Goal: Task Accomplishment & Management: Manage account settings

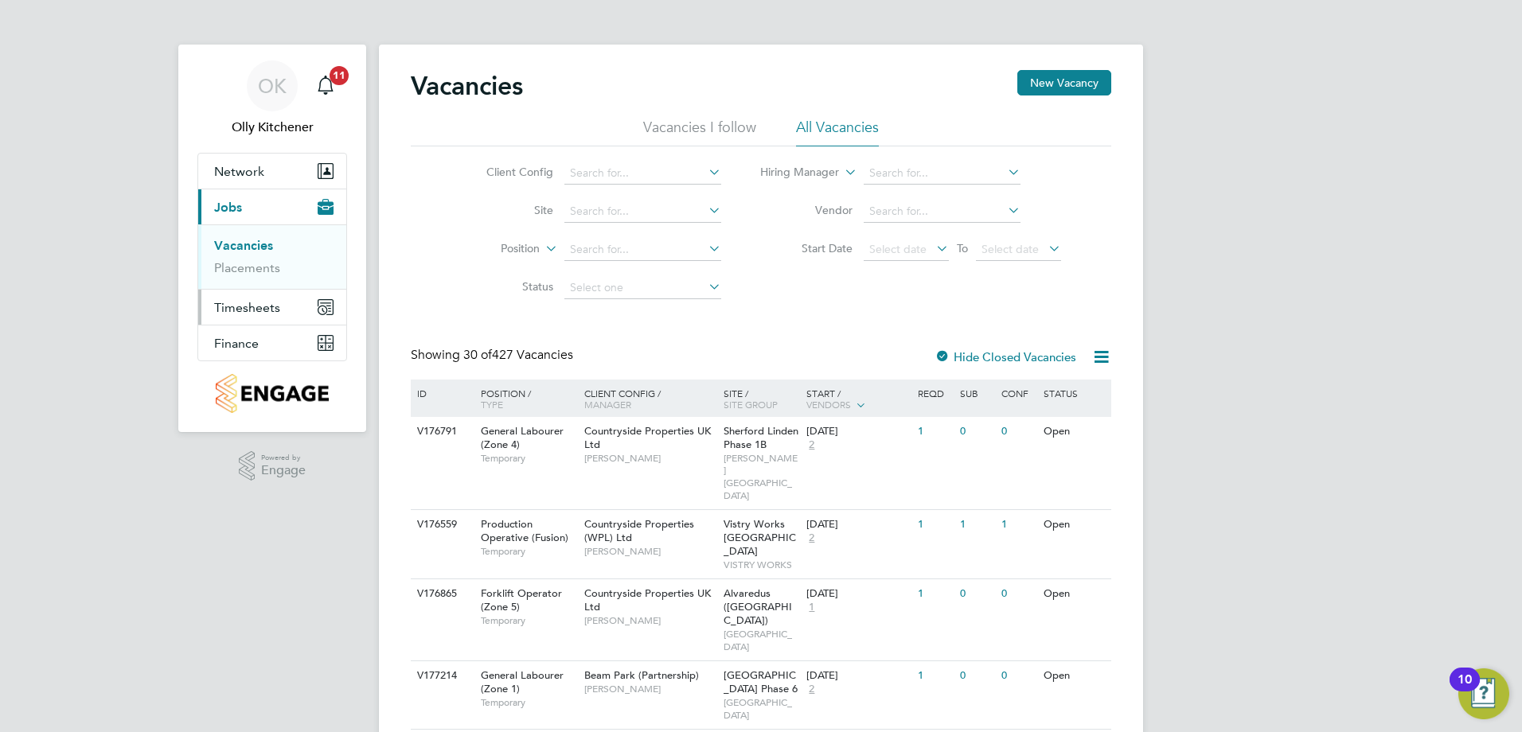
click at [245, 309] on span "Timesheets" at bounding box center [247, 307] width 66 height 15
click at [244, 282] on link "Timesheets" at bounding box center [247, 281] width 66 height 15
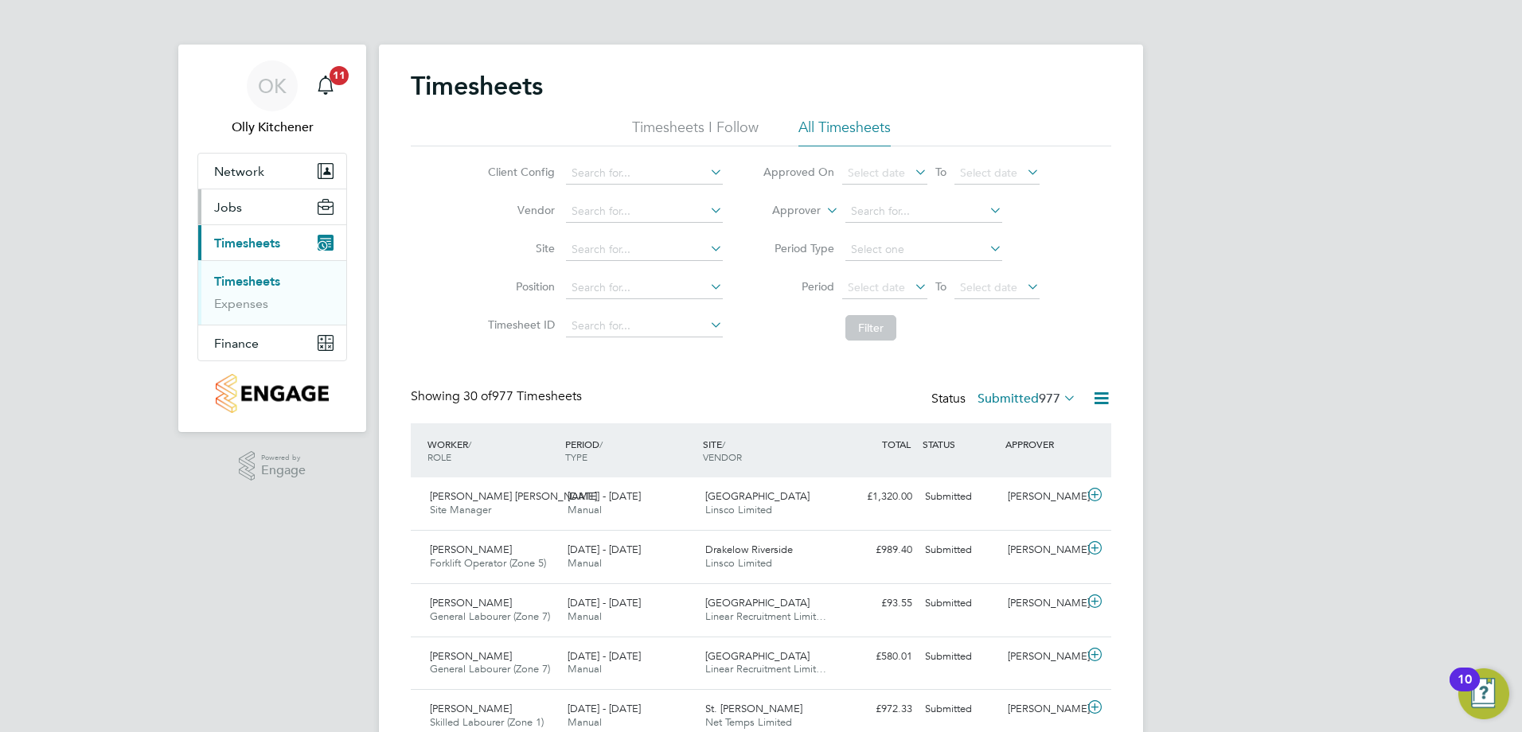
click at [236, 204] on span "Jobs" at bounding box center [228, 207] width 28 height 15
click at [255, 271] on link "Placements" at bounding box center [247, 267] width 66 height 15
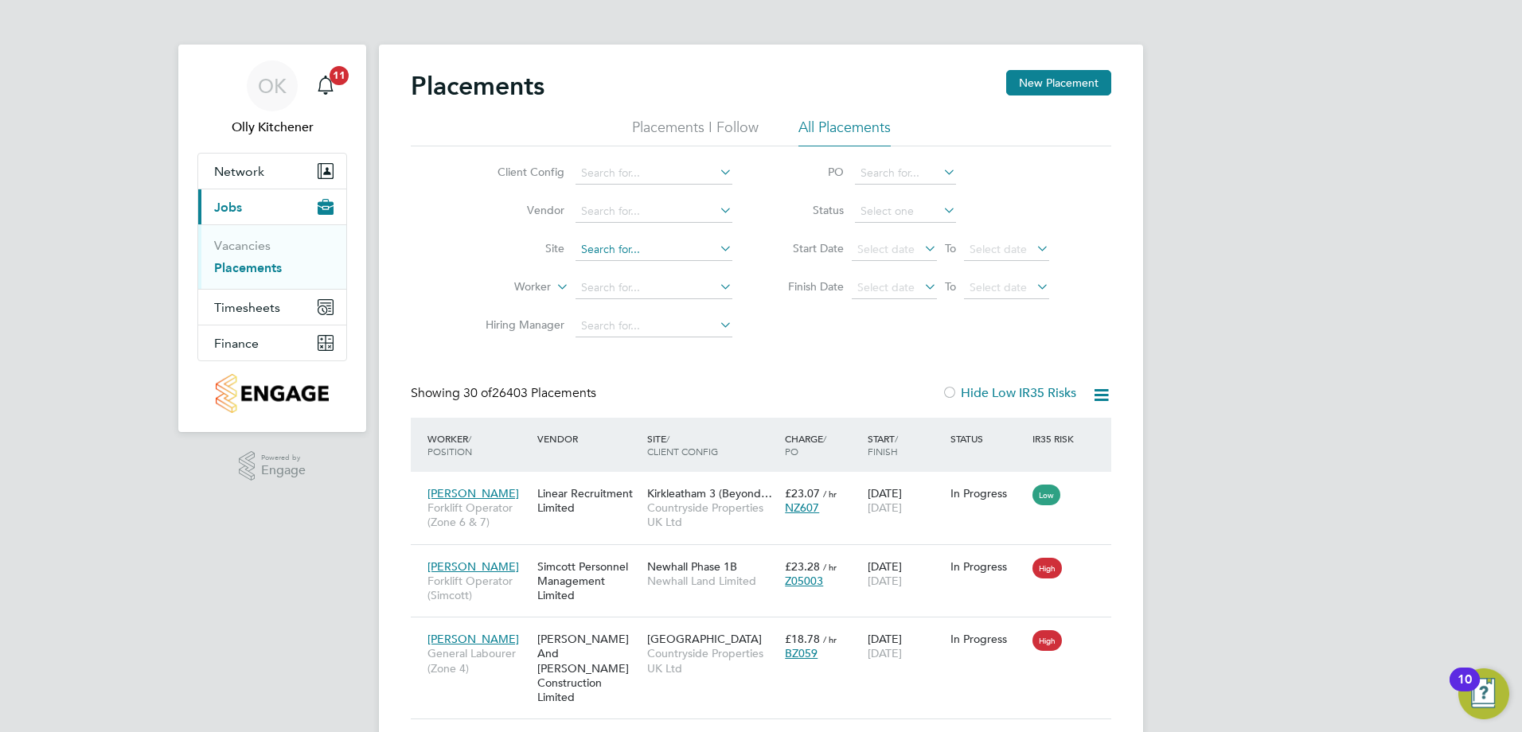
click at [665, 244] on input at bounding box center [653, 250] width 157 height 22
click at [602, 271] on li "[PERSON_NAME] Walk / Beacon Side" at bounding box center [675, 271] width 200 height 21
type input "[PERSON_NAME] Walk / Beacon Side"
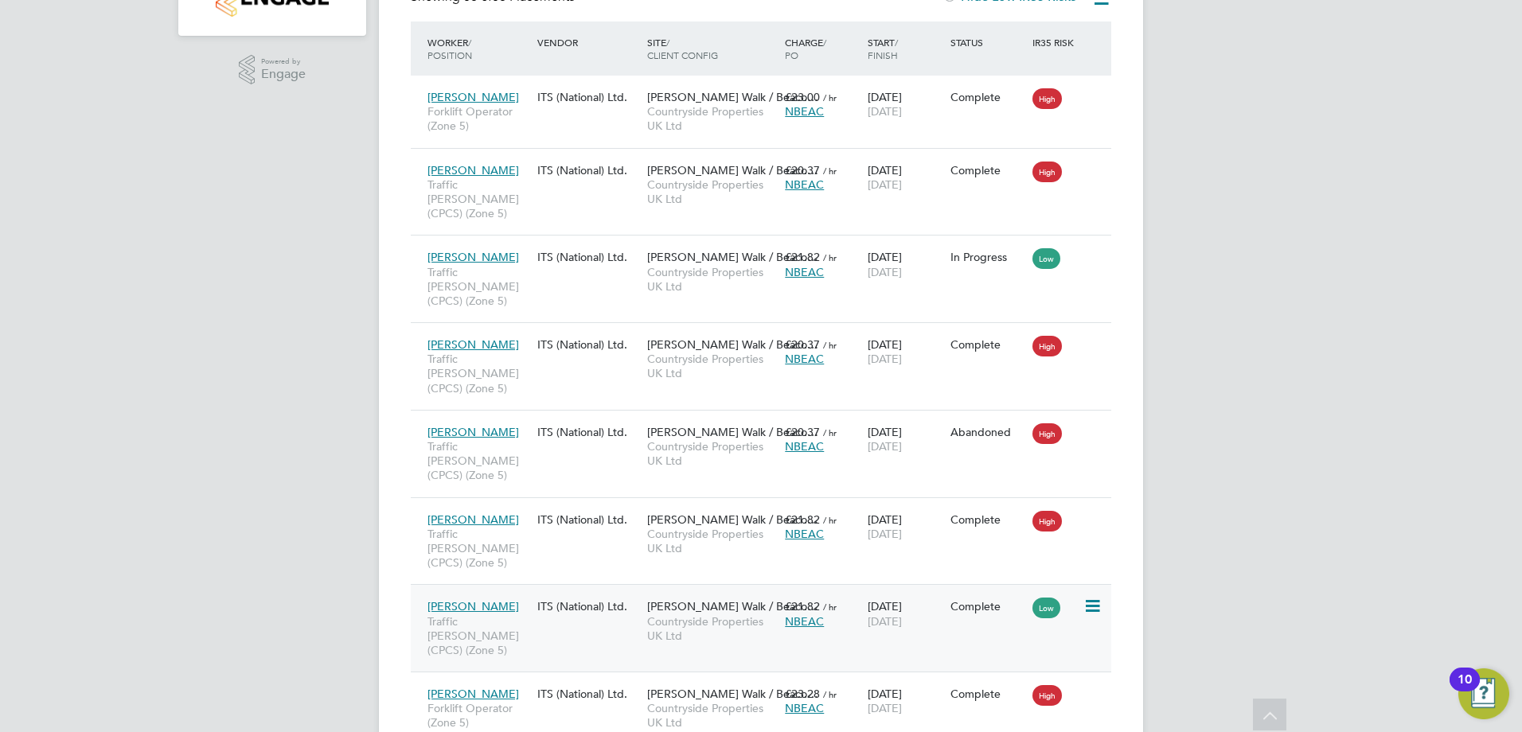
click at [1086, 597] on icon at bounding box center [1091, 606] width 16 height 19
click at [482, 599] on span "[PERSON_NAME]" at bounding box center [473, 606] width 92 height 14
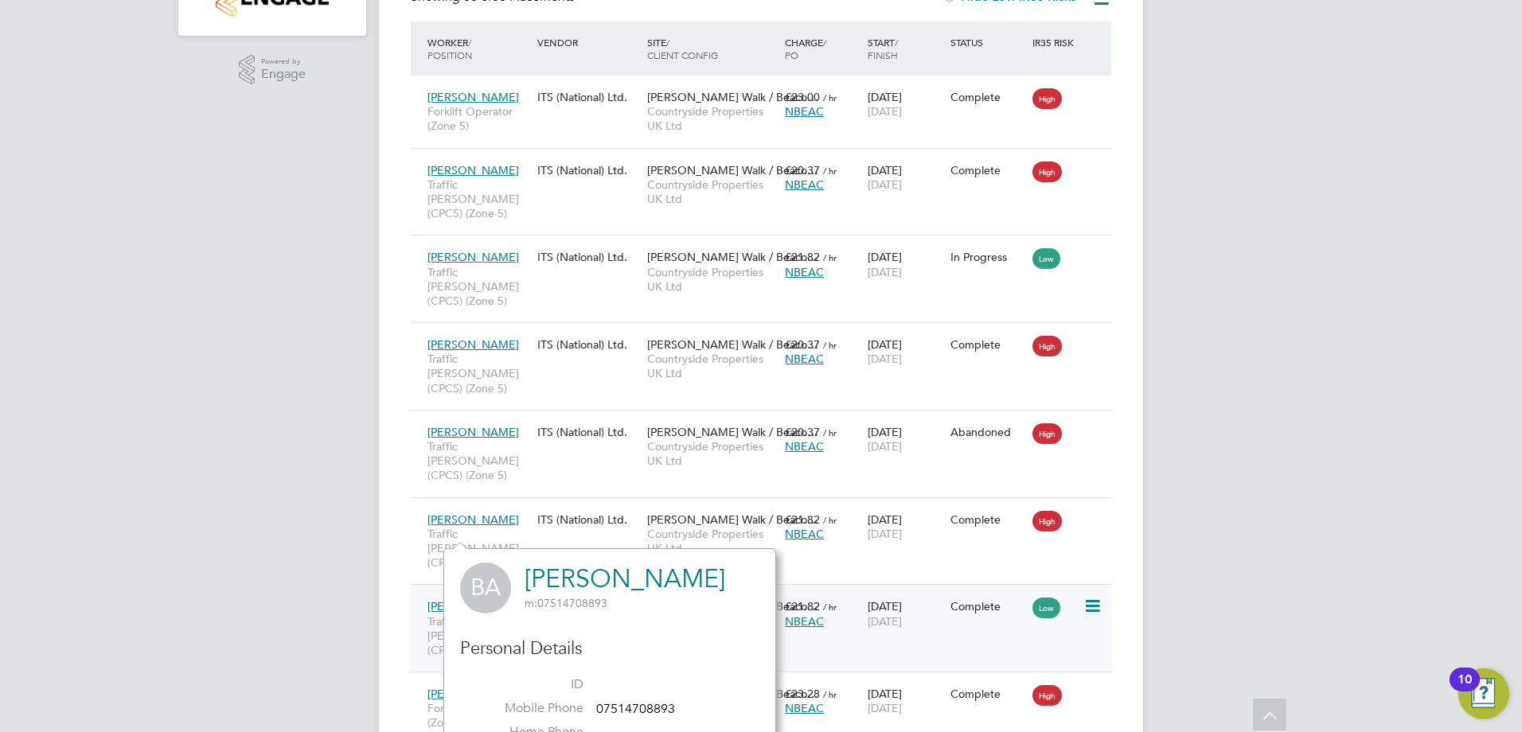
click at [1089, 597] on icon at bounding box center [1091, 606] width 16 height 19
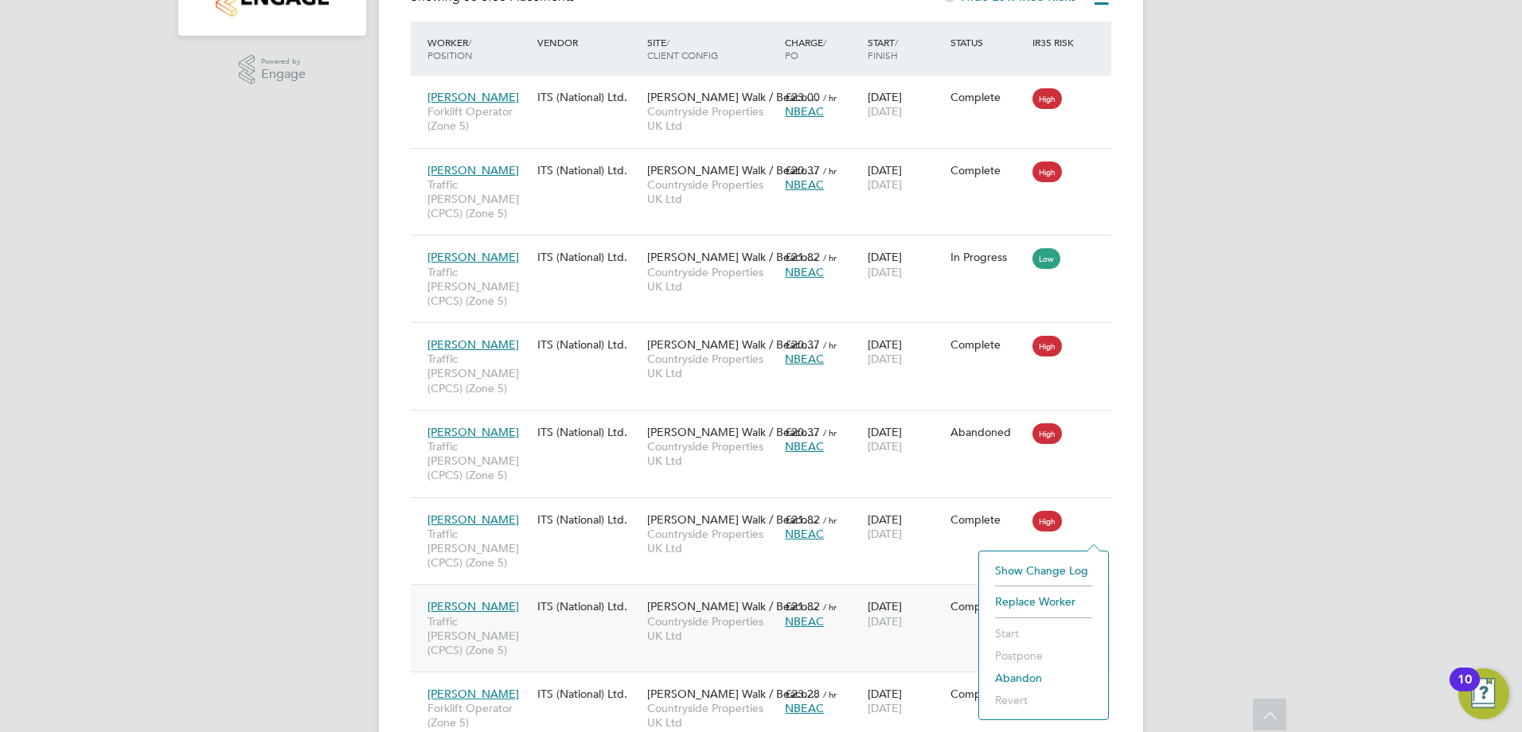
click at [992, 599] on div "Complete" at bounding box center [987, 606] width 75 height 14
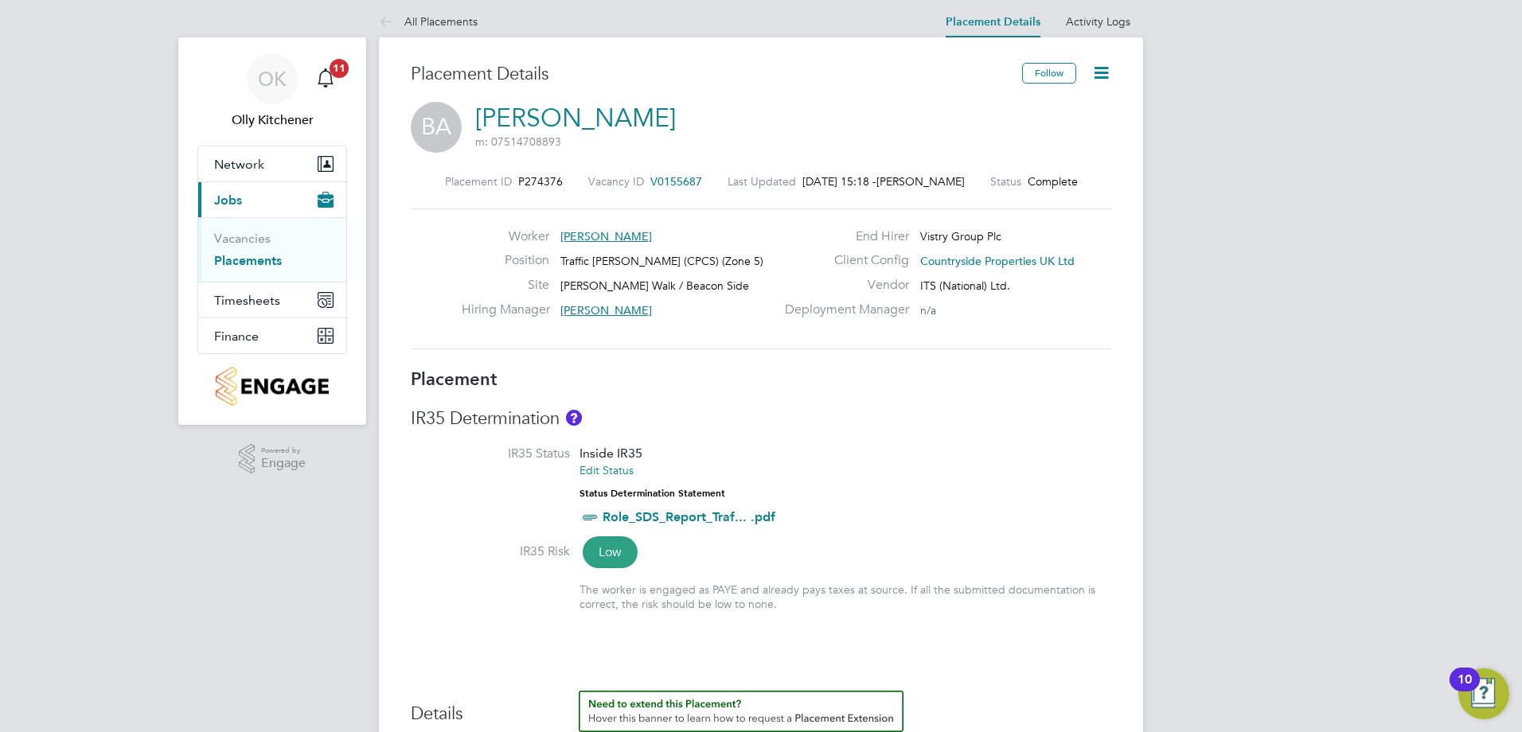
click at [1107, 80] on icon at bounding box center [1101, 73] width 20 height 20
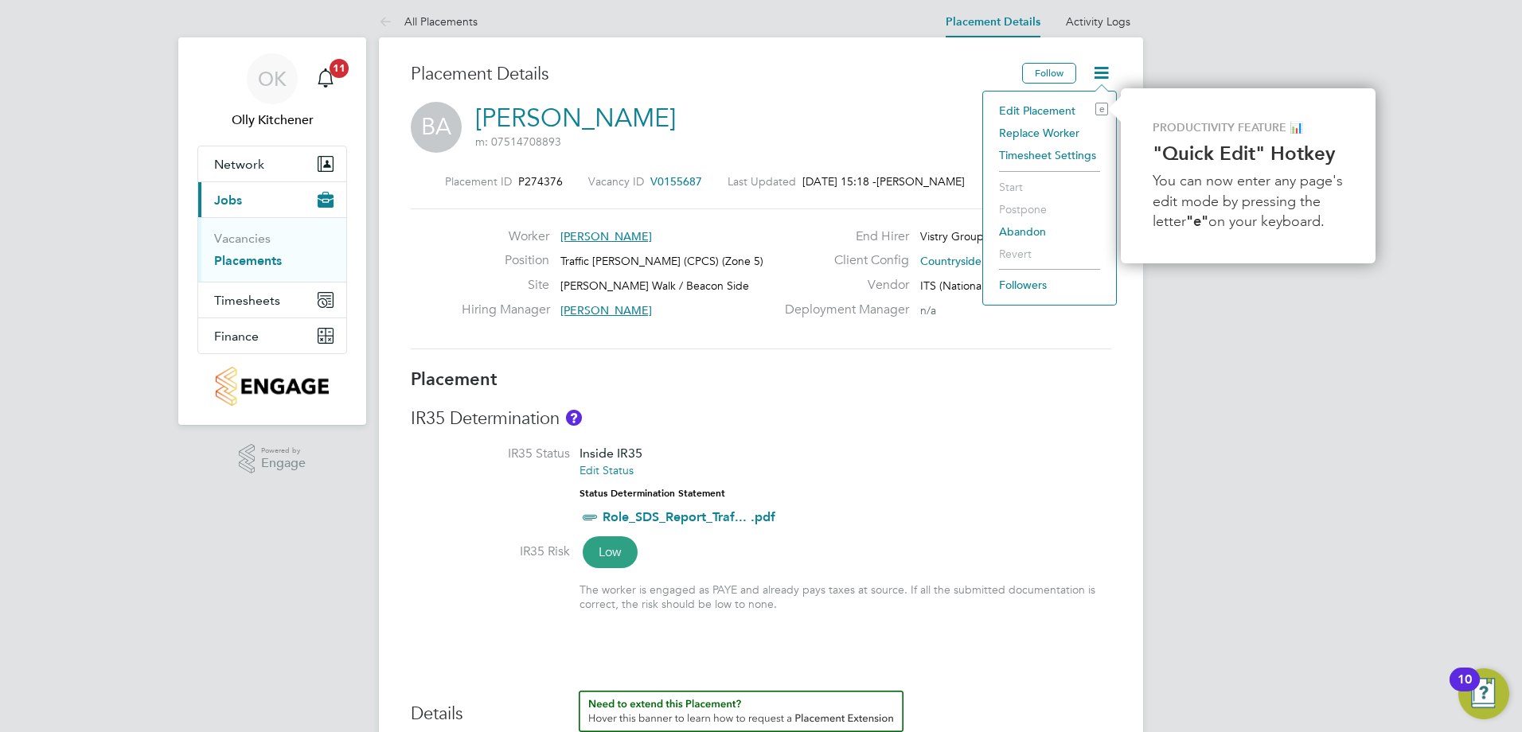
click at [1043, 109] on li "Edit Placement e" at bounding box center [1049, 110] width 117 height 22
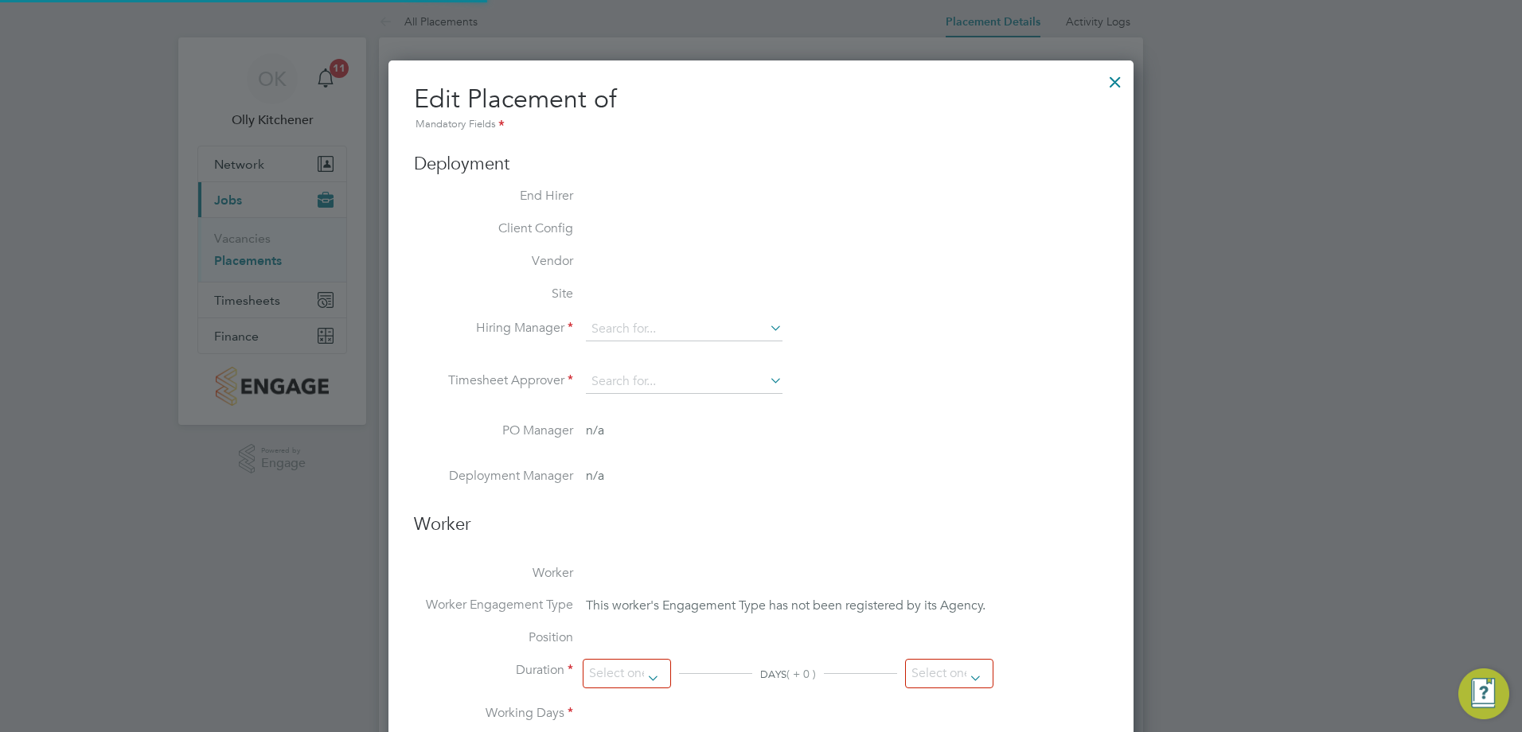
type input "David Dodd"
type input "[DATE]"
type input "07:30"
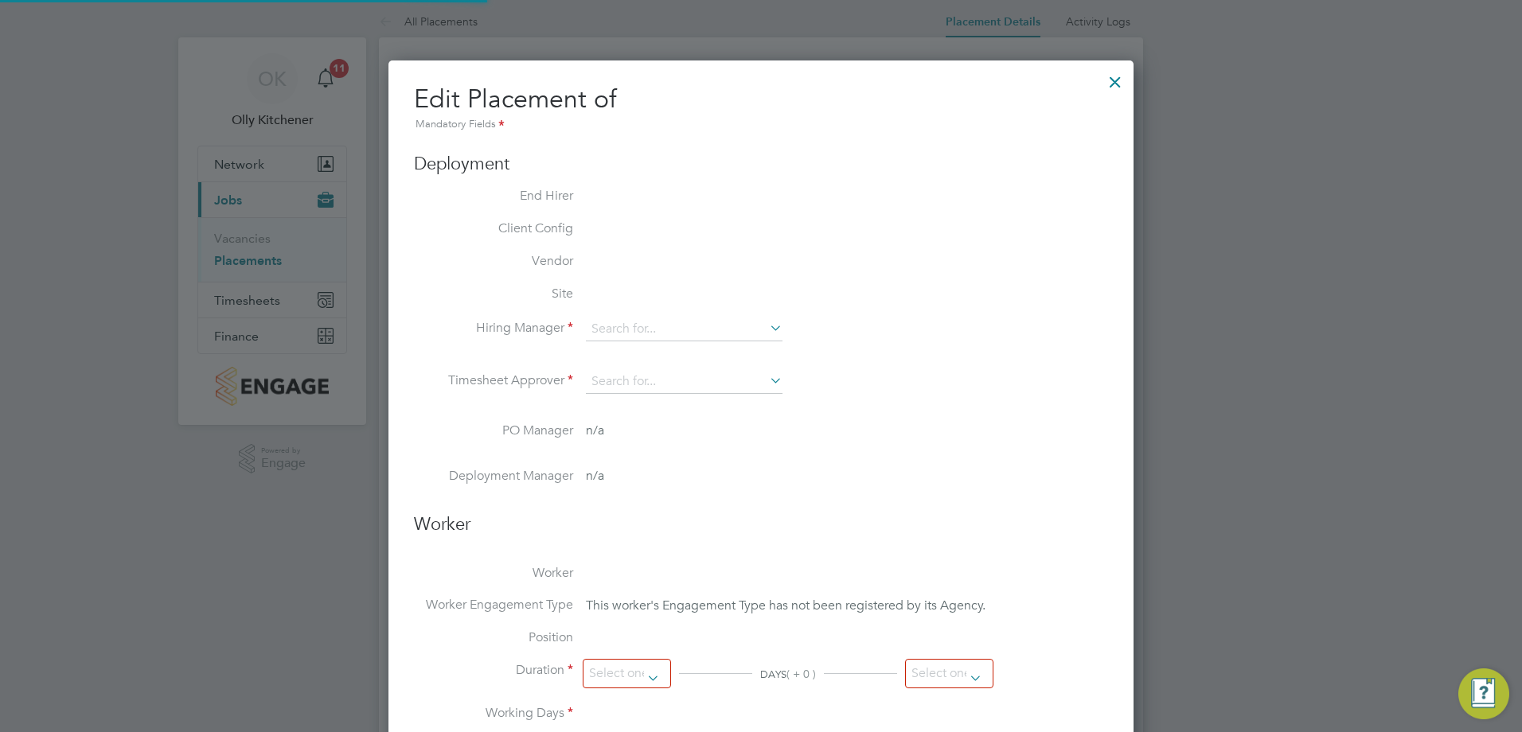
type input "16:30"
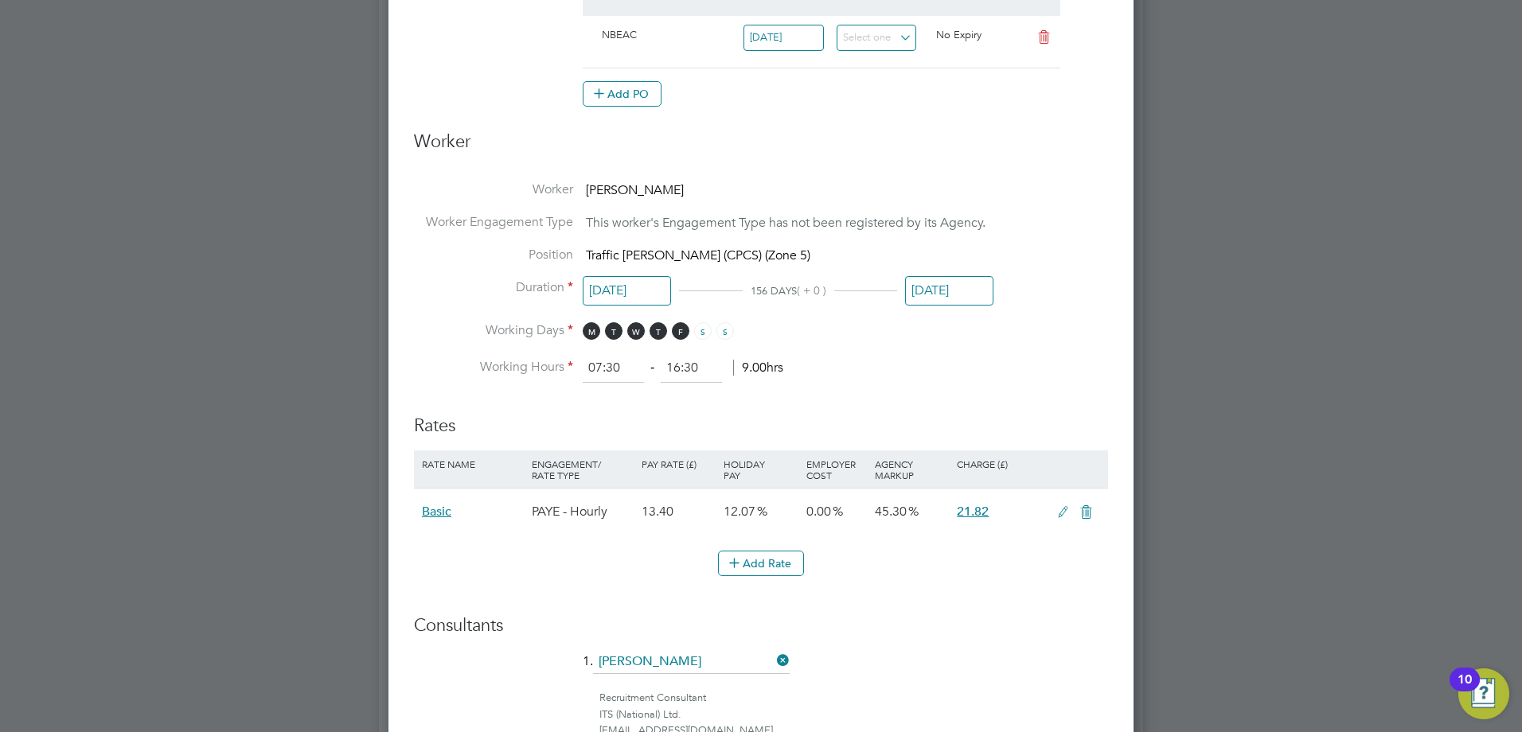
click at [973, 283] on input "[DATE]" at bounding box center [949, 290] width 88 height 29
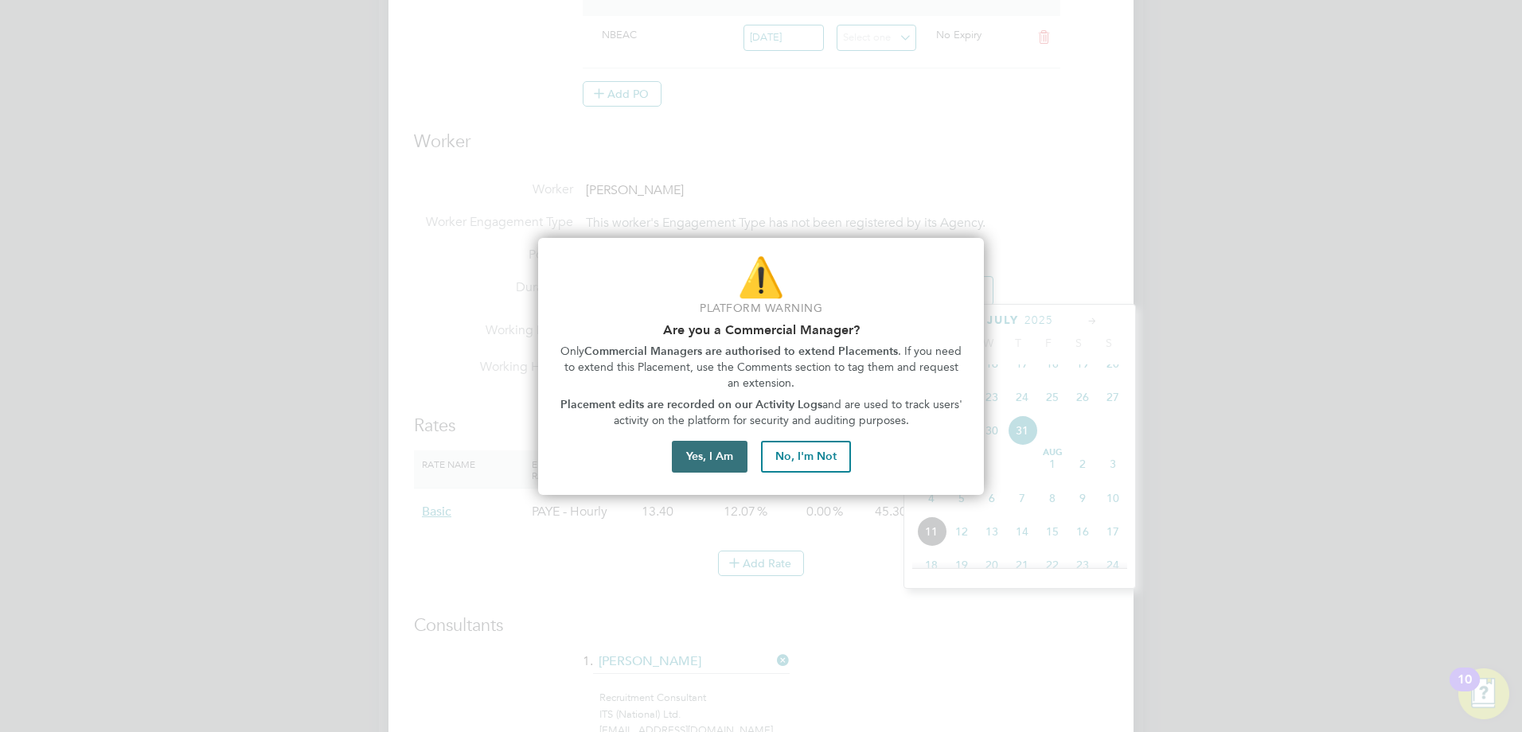
click at [727, 456] on button "Yes, I Am" at bounding box center [710, 457] width 76 height 32
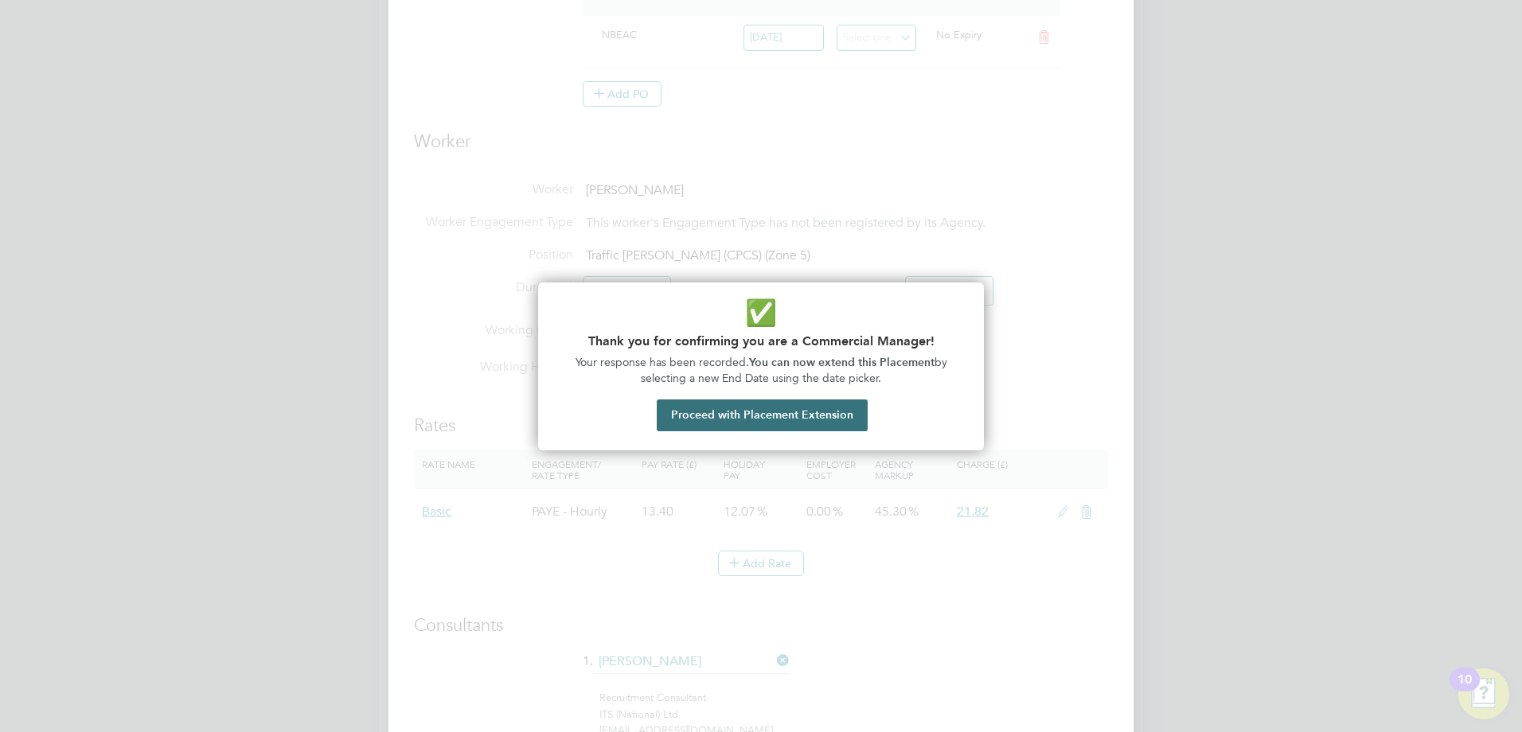
click at [747, 405] on button "Proceed with Placement Extension" at bounding box center [762, 416] width 211 height 32
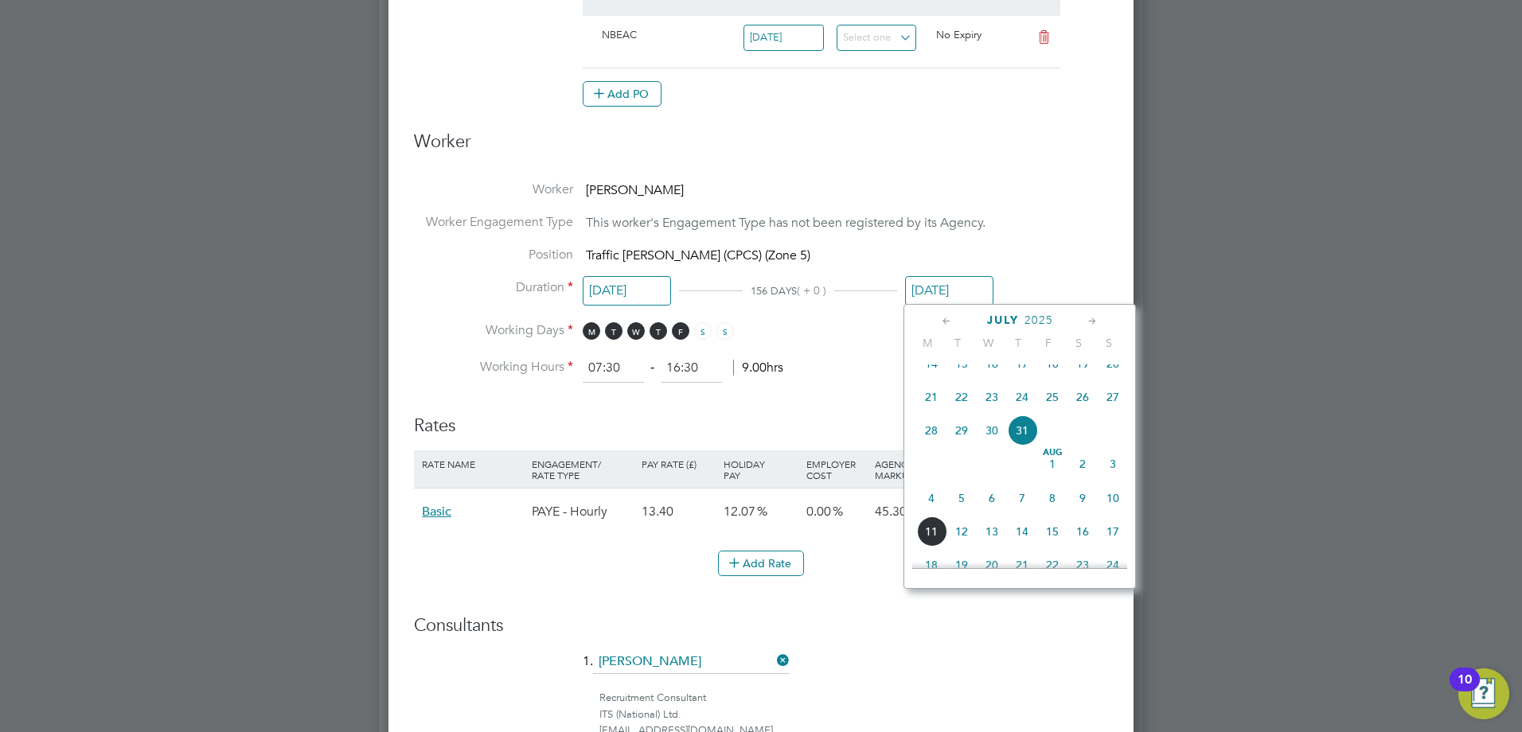
click at [968, 513] on span "5" at bounding box center [961, 498] width 30 height 30
type input "[DATE]"
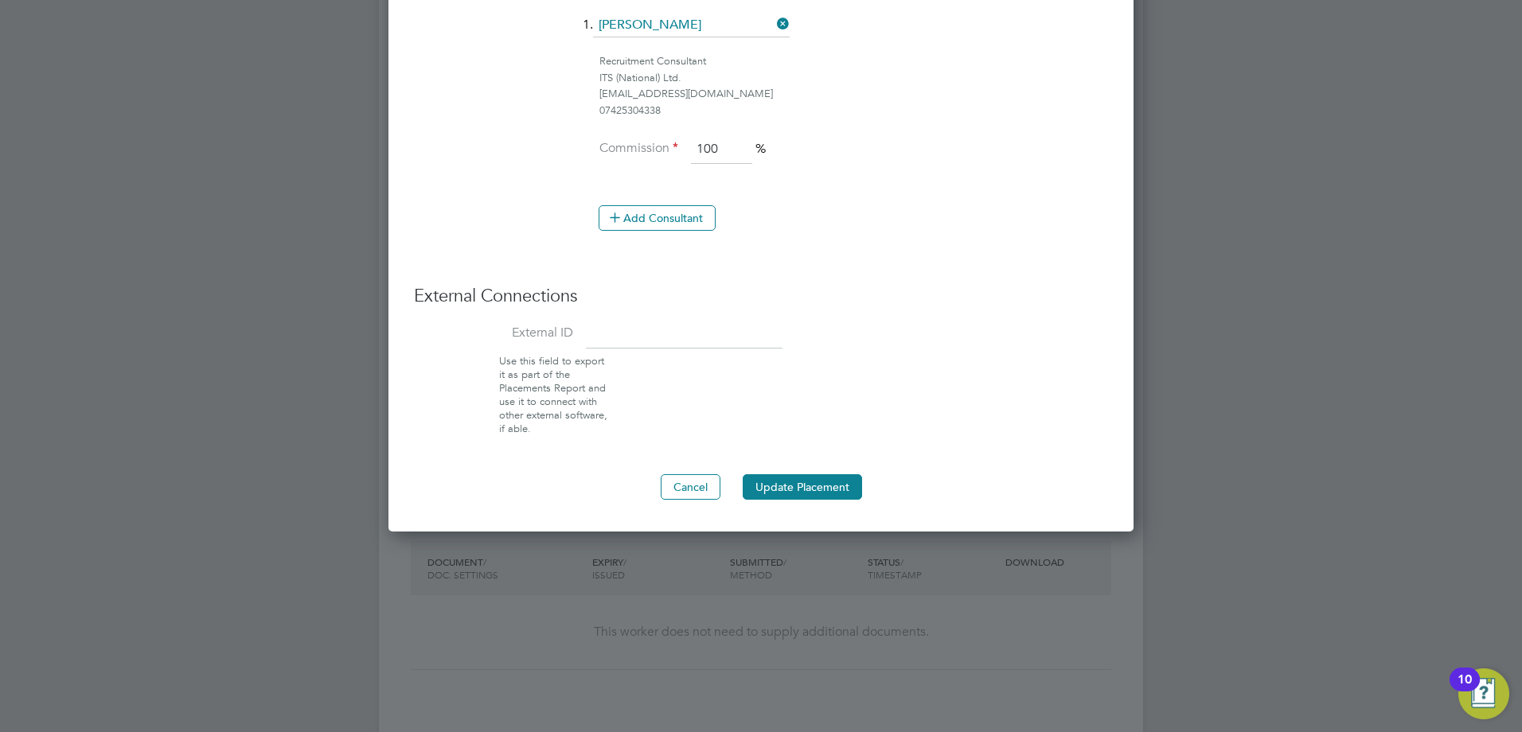
click at [836, 482] on button "Update Placement" at bounding box center [802, 486] width 119 height 25
